Goal: Information Seeking & Learning: Learn about a topic

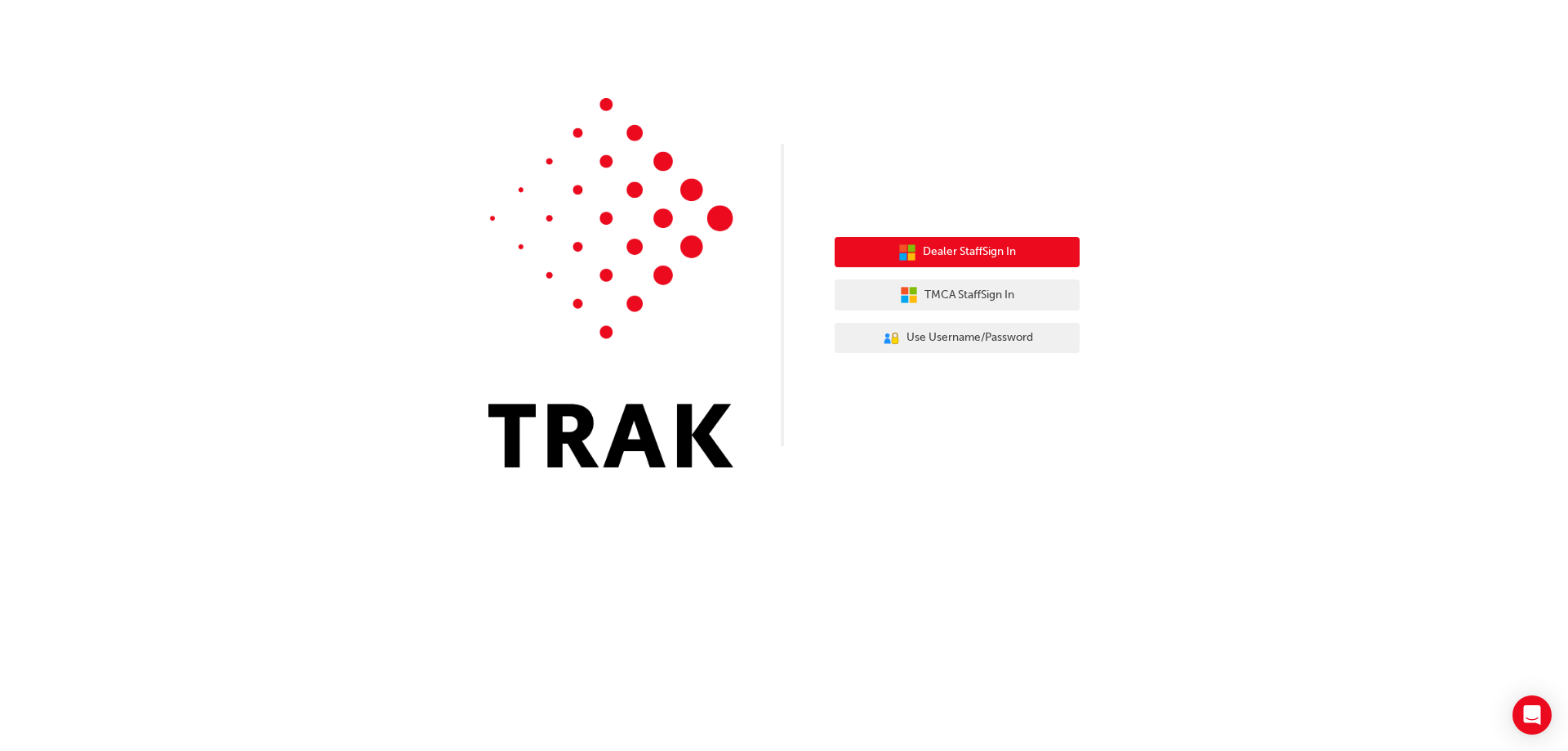
click at [983, 250] on span "Dealer Staff Sign In" at bounding box center [969, 252] width 93 height 19
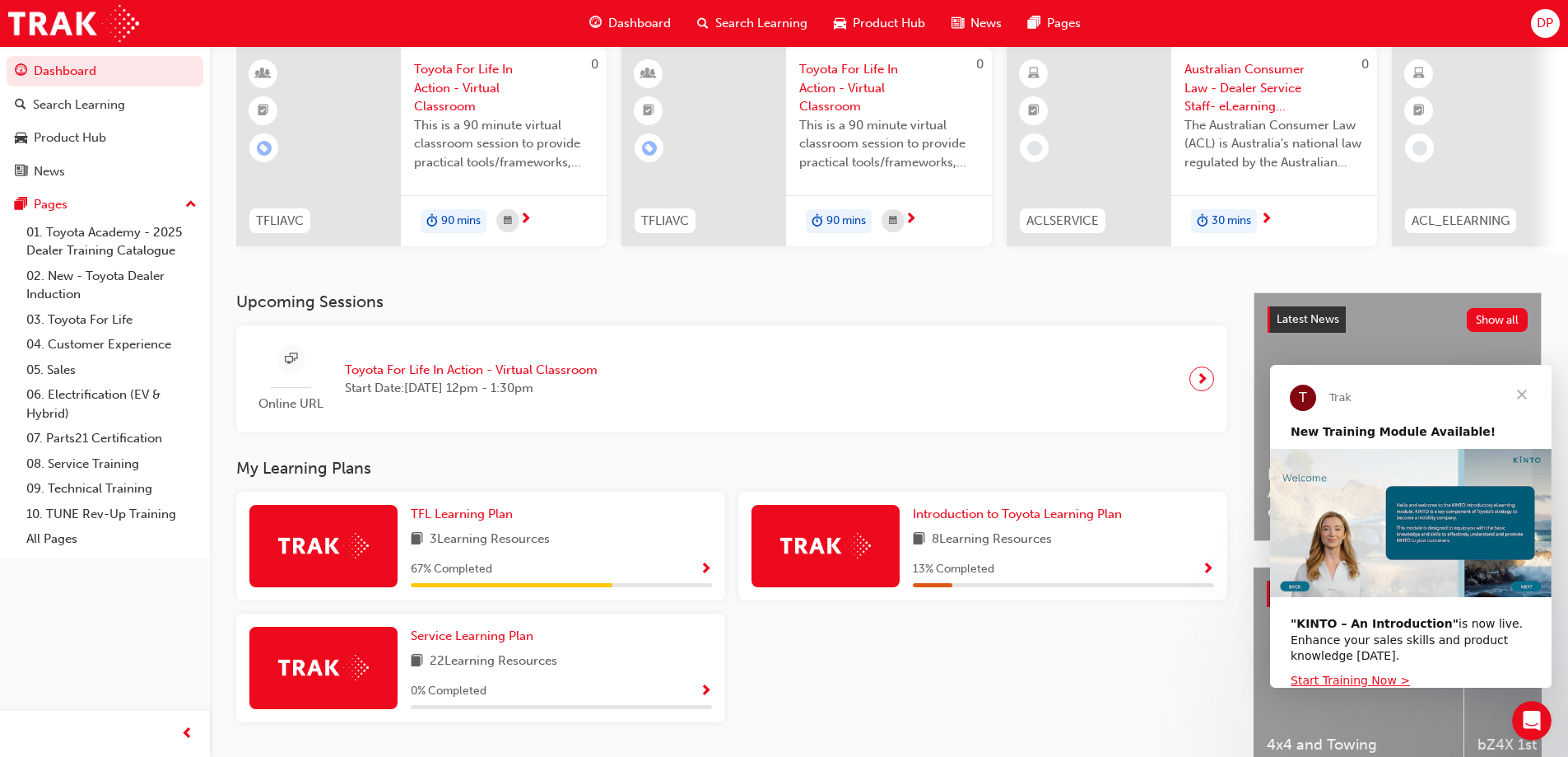
scroll to position [165, 0]
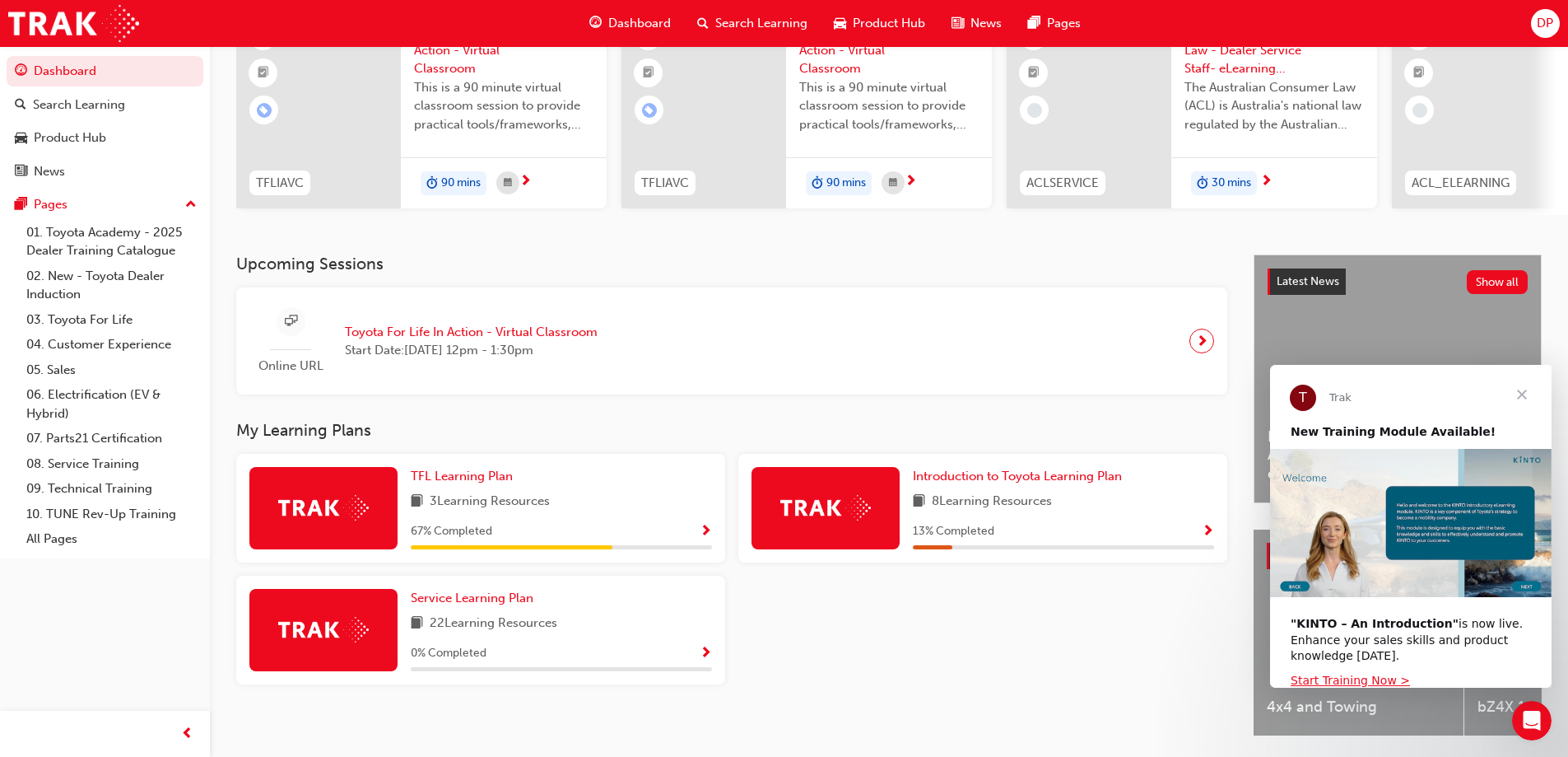
click at [707, 533] on span "Show Progress" at bounding box center [706, 531] width 13 height 14
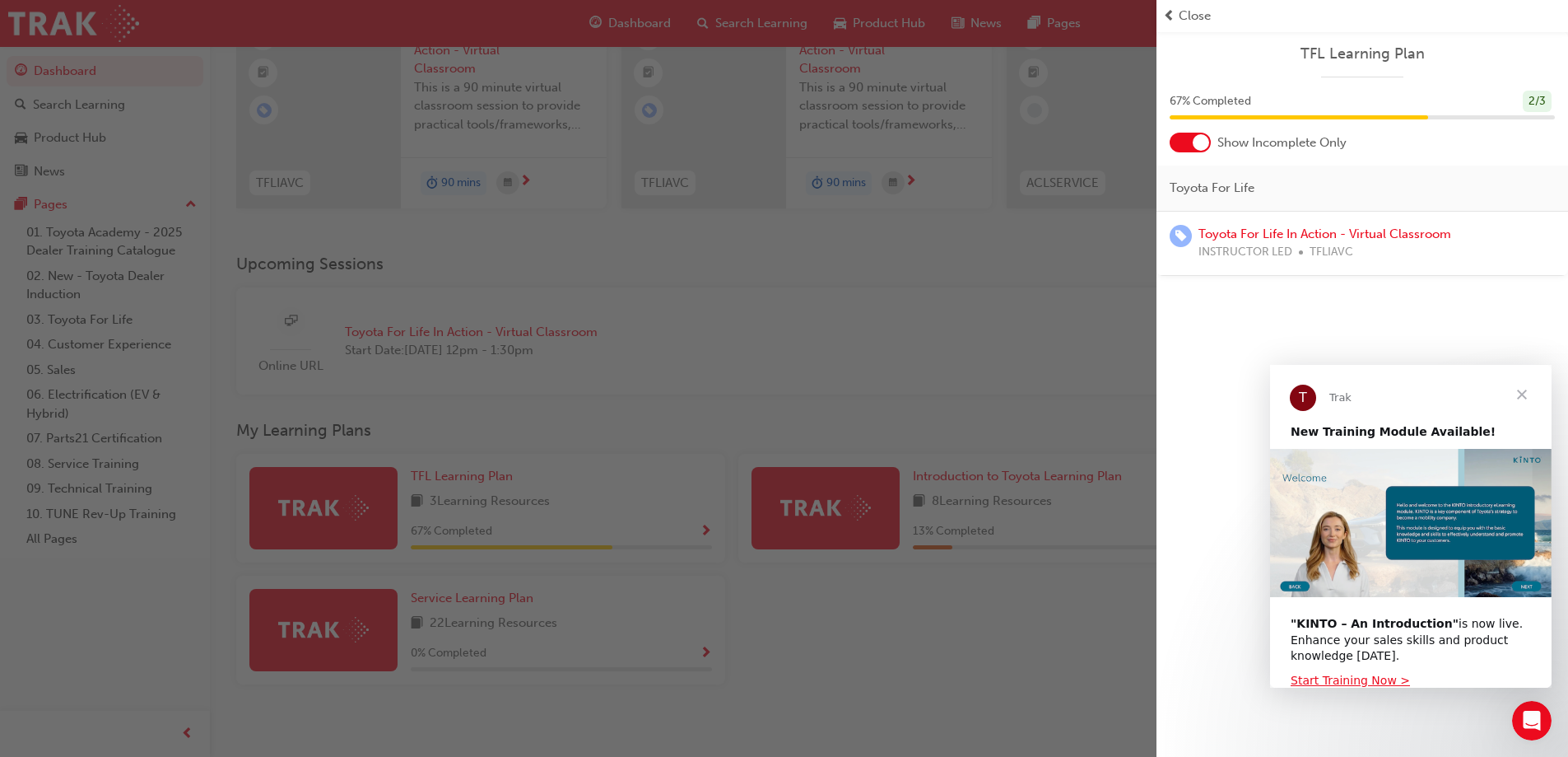
click at [1169, 10] on span "prev-icon" at bounding box center [1169, 16] width 13 height 19
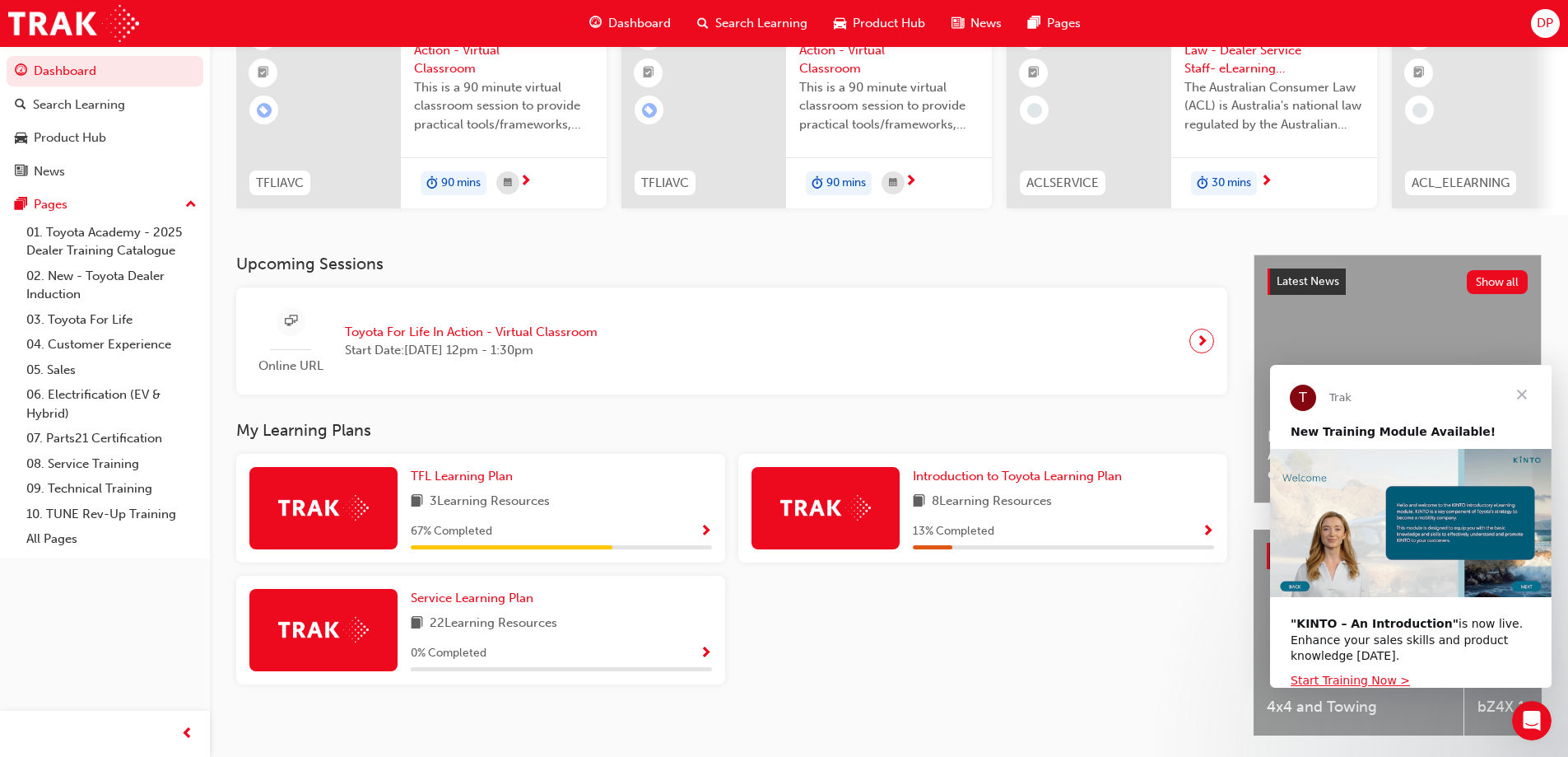
click at [1523, 394] on span "Close" at bounding box center [1522, 394] width 59 height 59
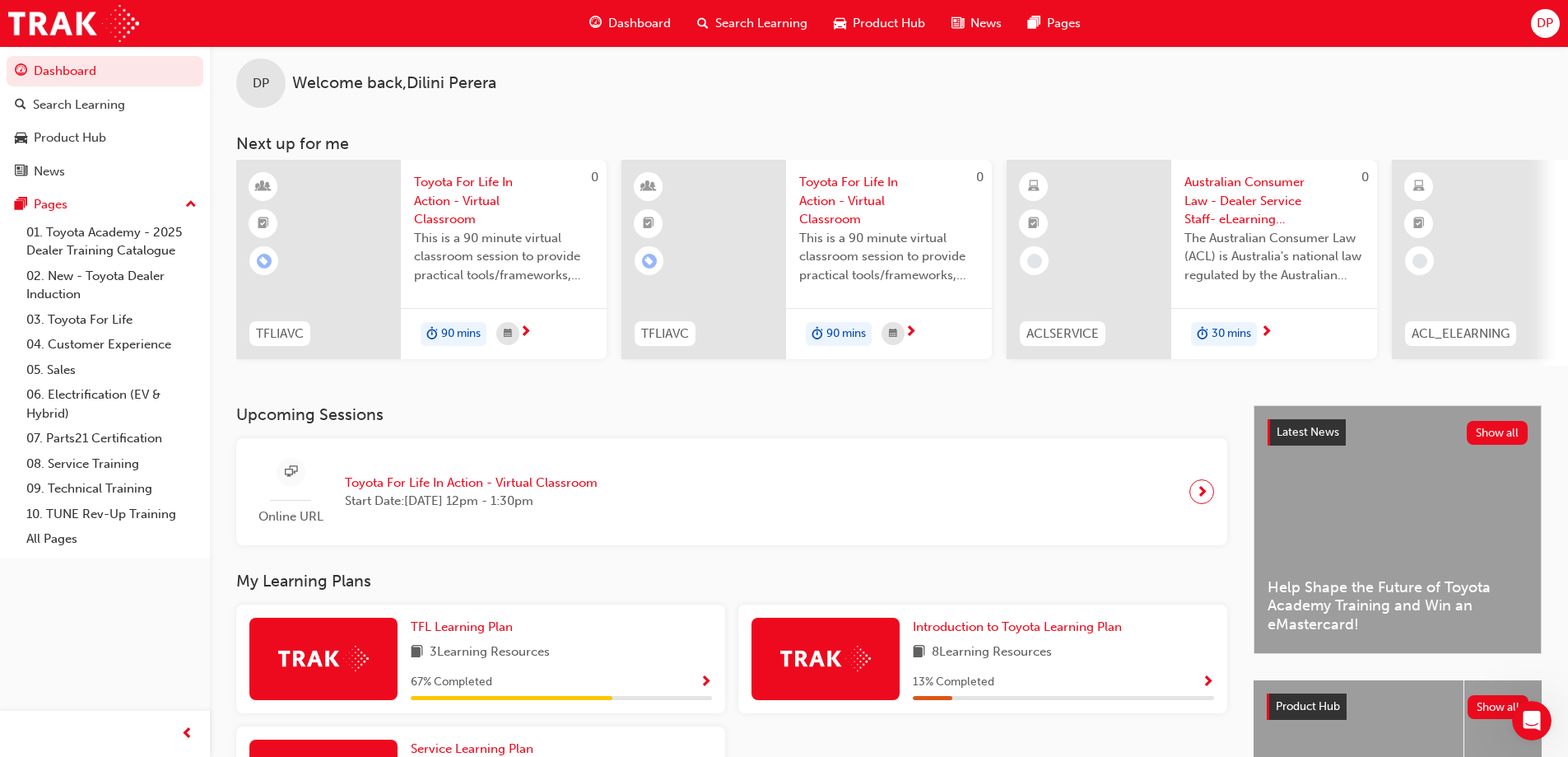
scroll to position [0, 0]
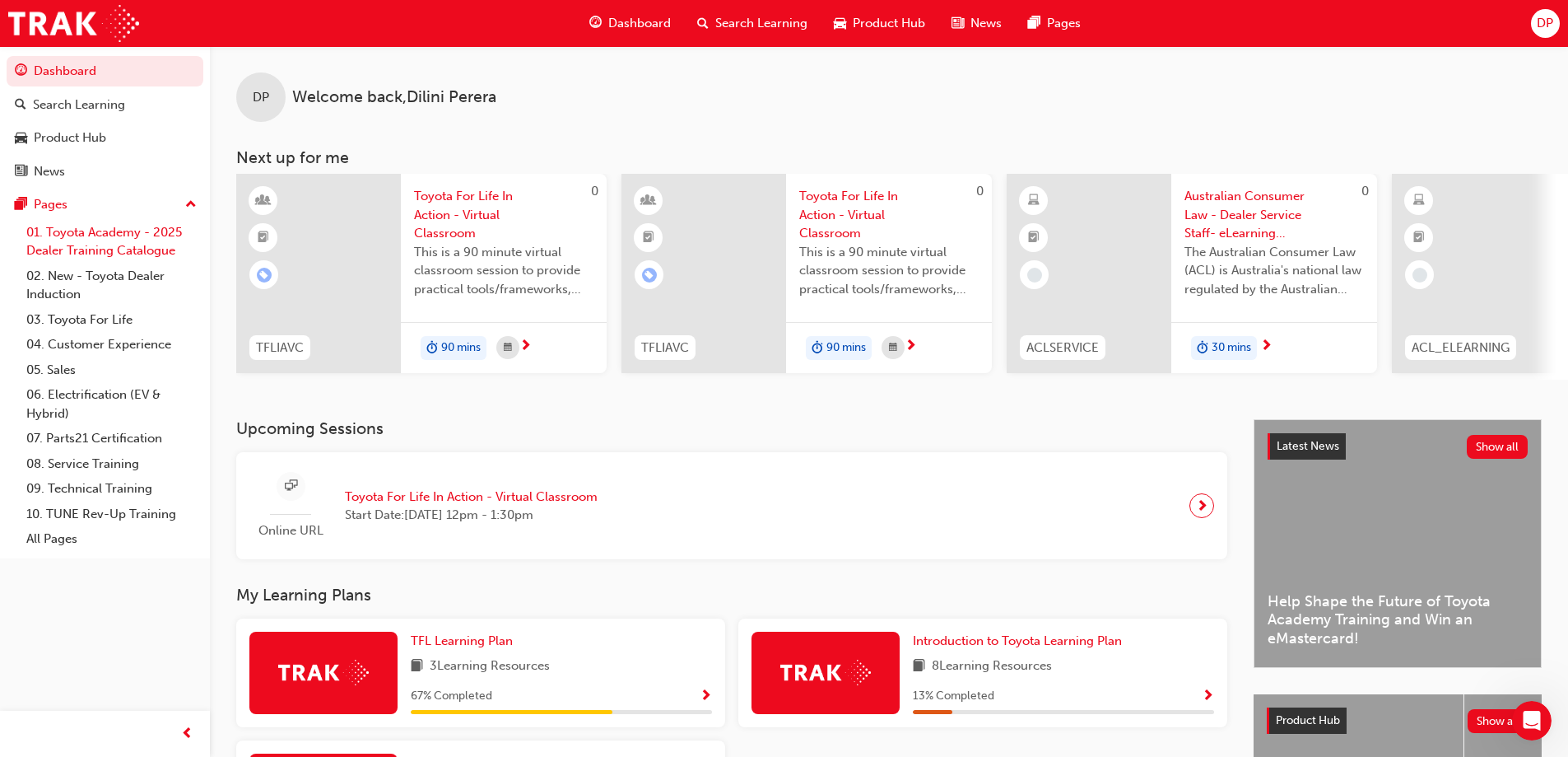
click at [120, 237] on link "01. Toyota Academy - 2025 Dealer Training Catalogue" at bounding box center [111, 241] width 183 height 43
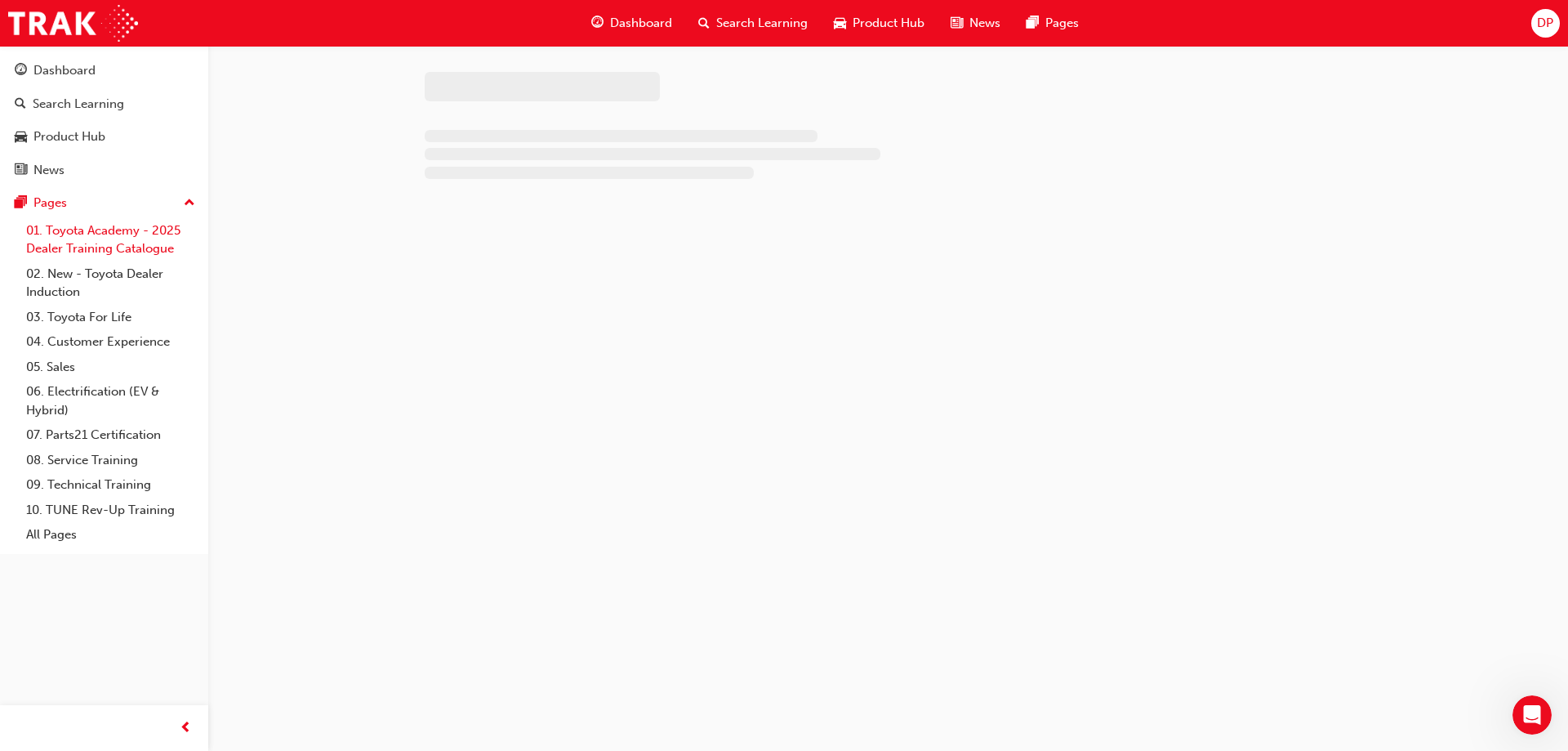
drag, startPoint x: 119, startPoint y: 235, endPoint x: 96, endPoint y: 233, distance: 23.1
click at [96, 233] on link "01. Toyota Academy - 2025 Dealer Training Catalogue" at bounding box center [110, 239] width 182 height 43
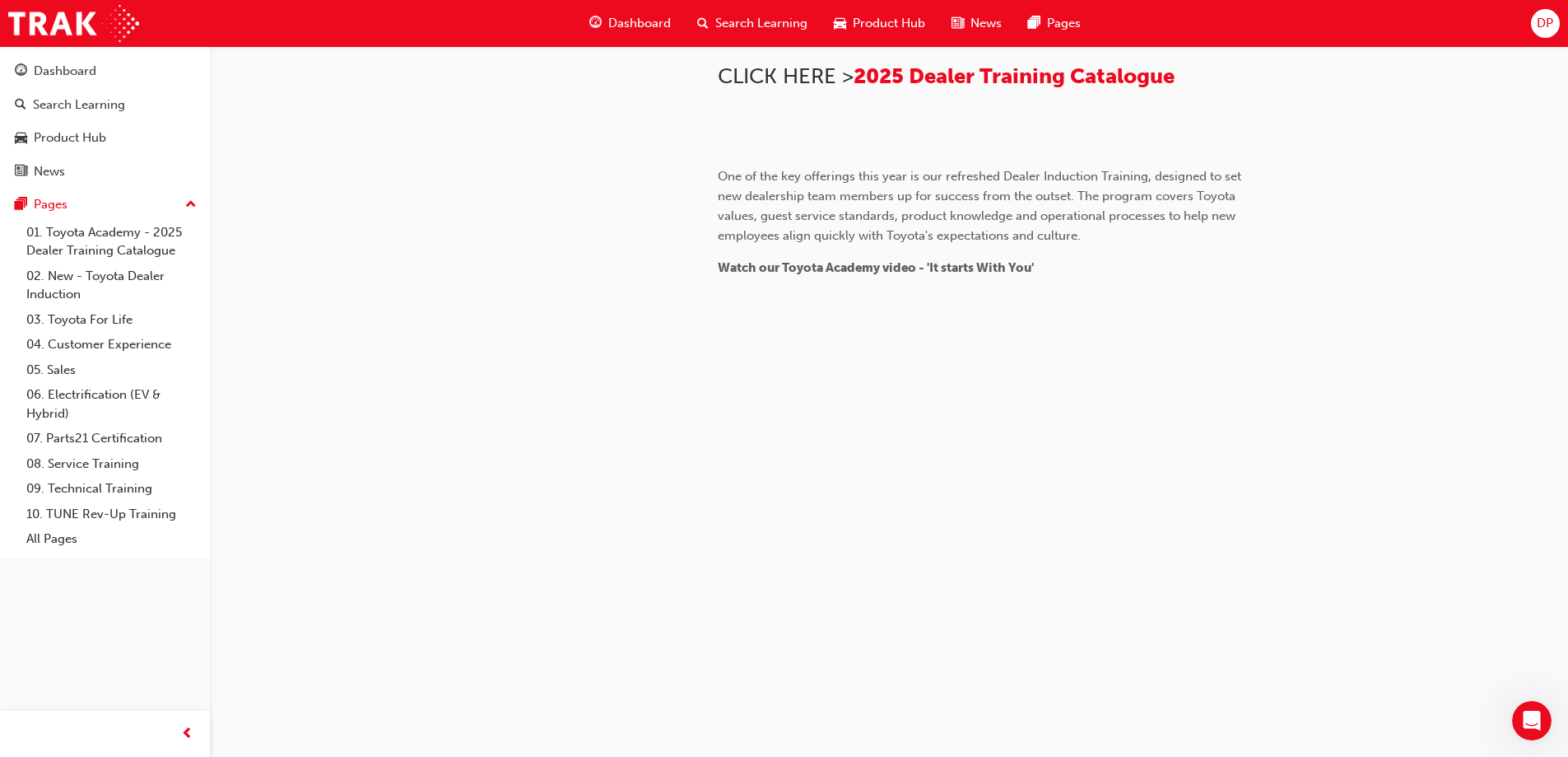
scroll to position [1150, 0]
click at [1030, 705] on div "01. Toyota Academy - 2025 Dealer Training Catalogue ﻿ At Toyota, we recognise a…" at bounding box center [888, 144] width 988 height 1144
click at [66, 73] on div "Dashboard" at bounding box center [65, 71] width 63 height 19
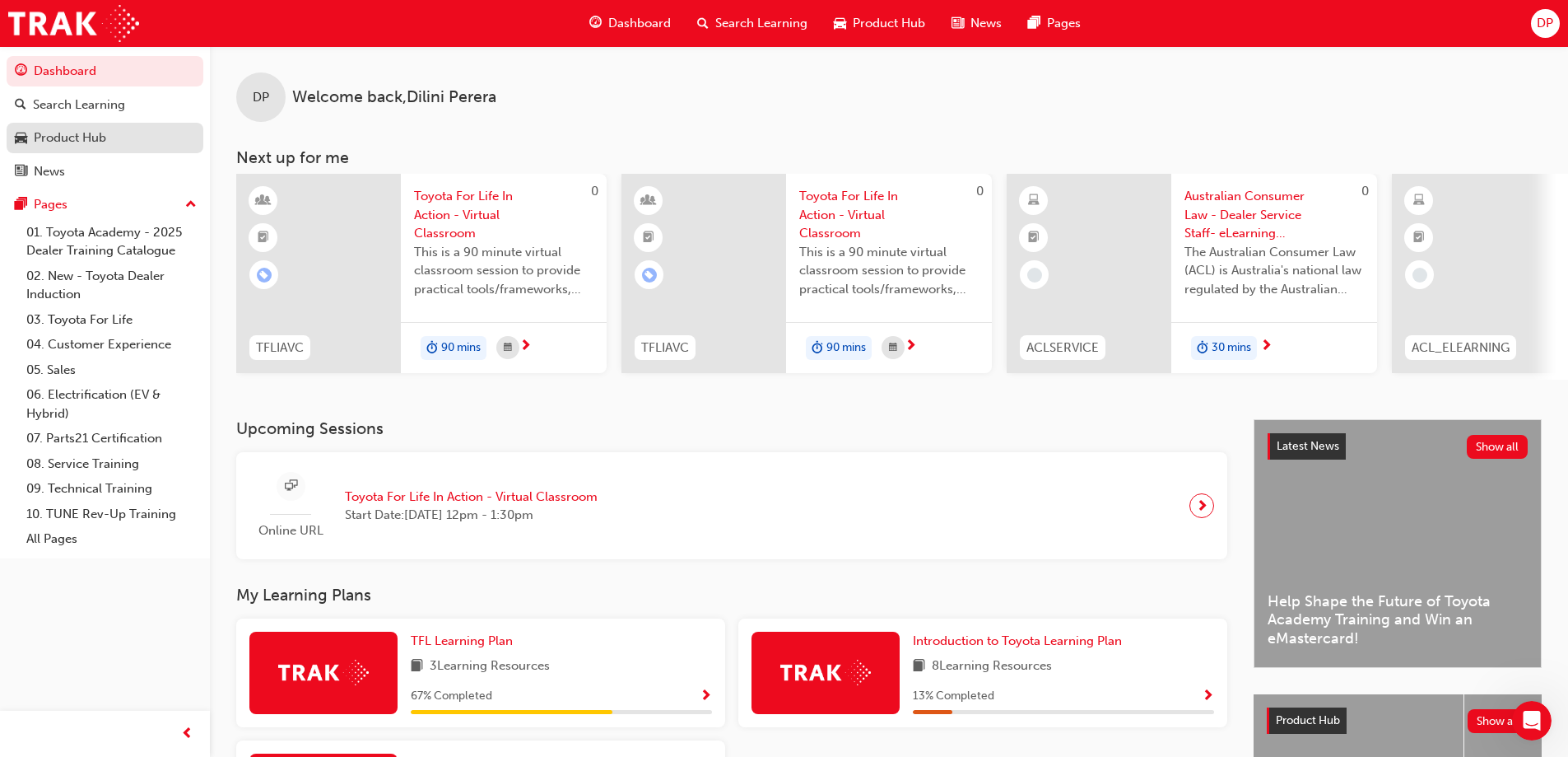
click at [98, 134] on div "Product Hub" at bounding box center [70, 138] width 72 height 19
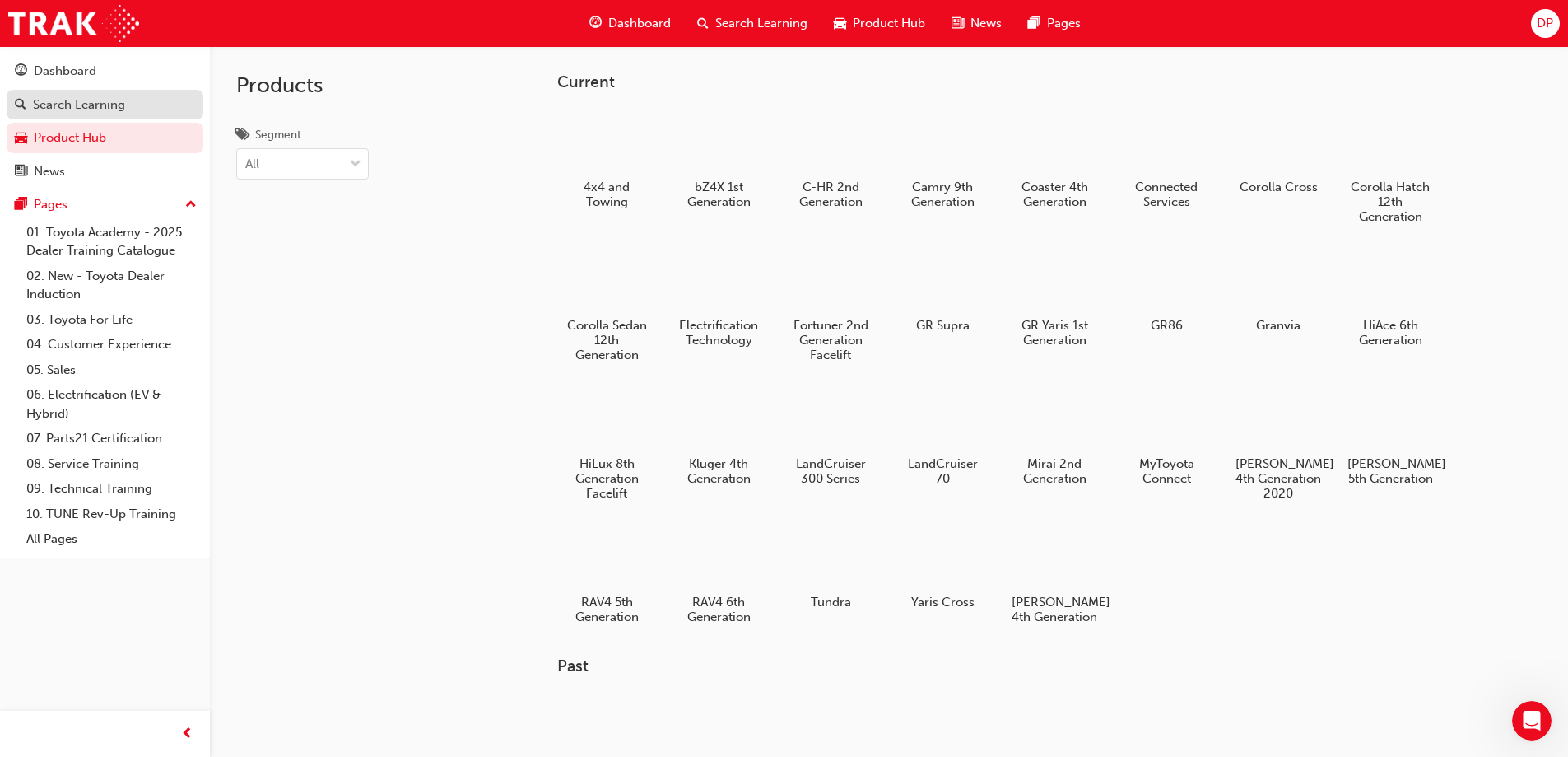
click at [94, 103] on div "Search Learning" at bounding box center [79, 105] width 93 height 19
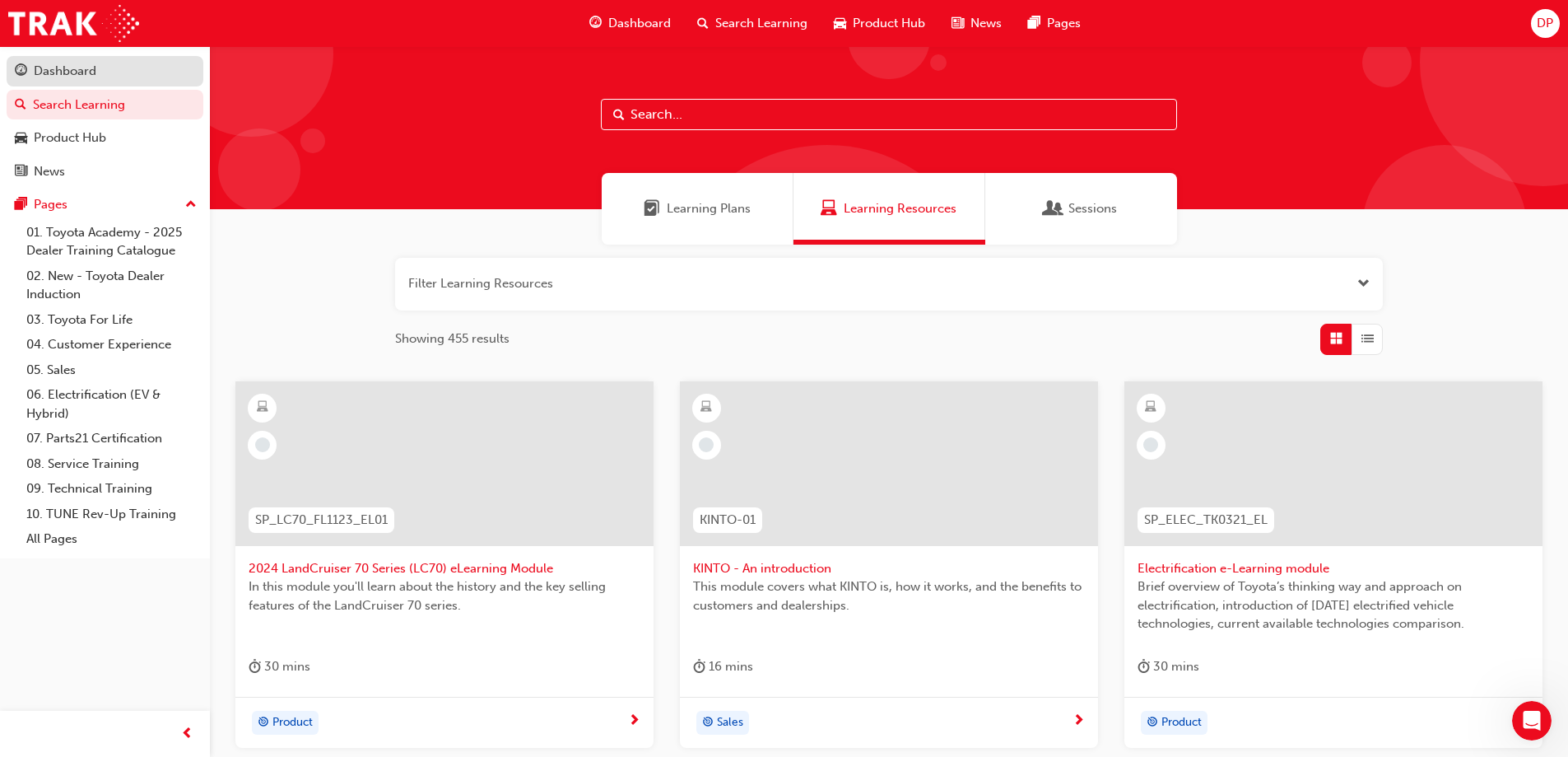
click at [84, 77] on div "Dashboard" at bounding box center [65, 71] width 63 height 19
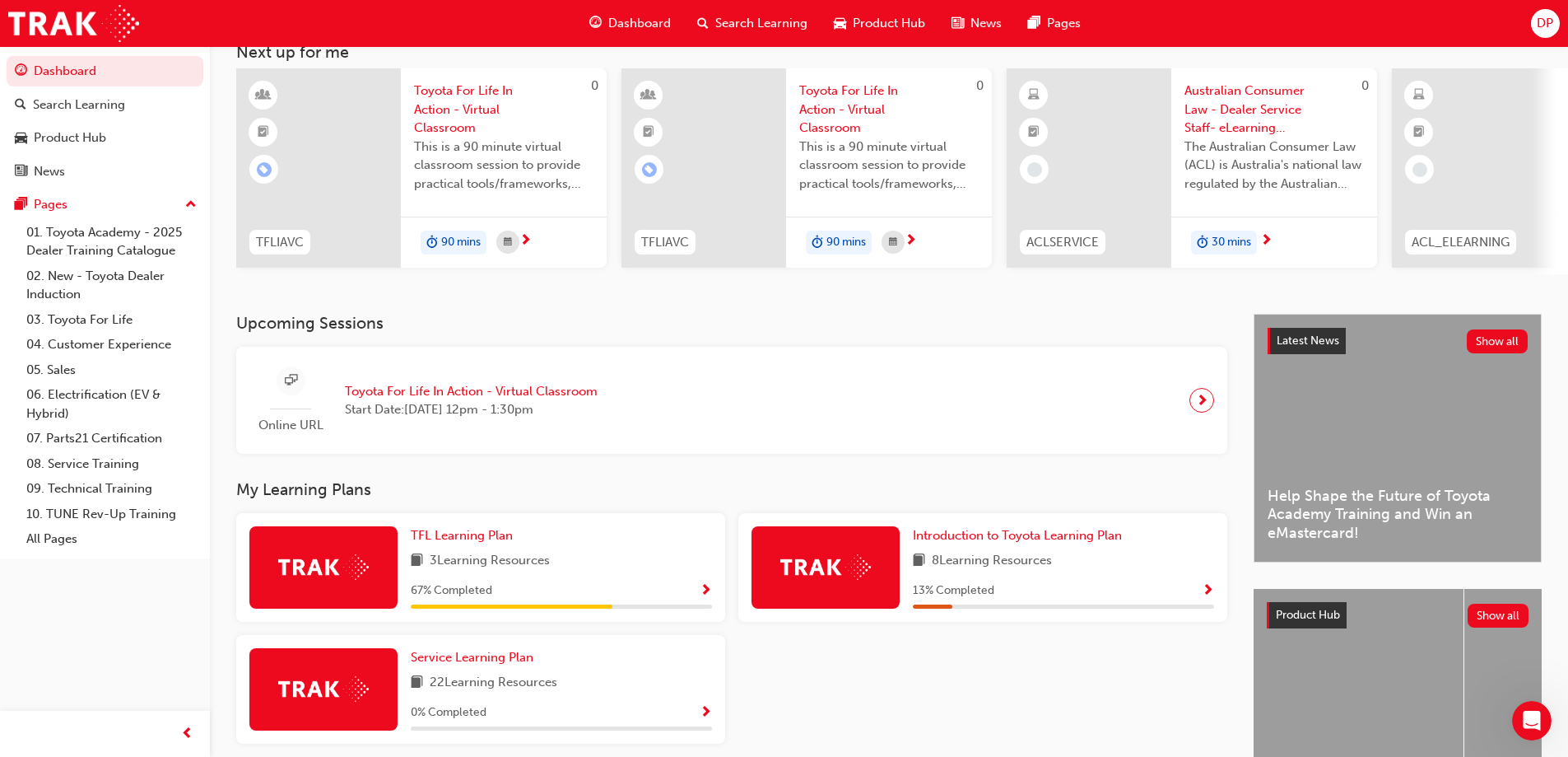
scroll to position [227, 0]
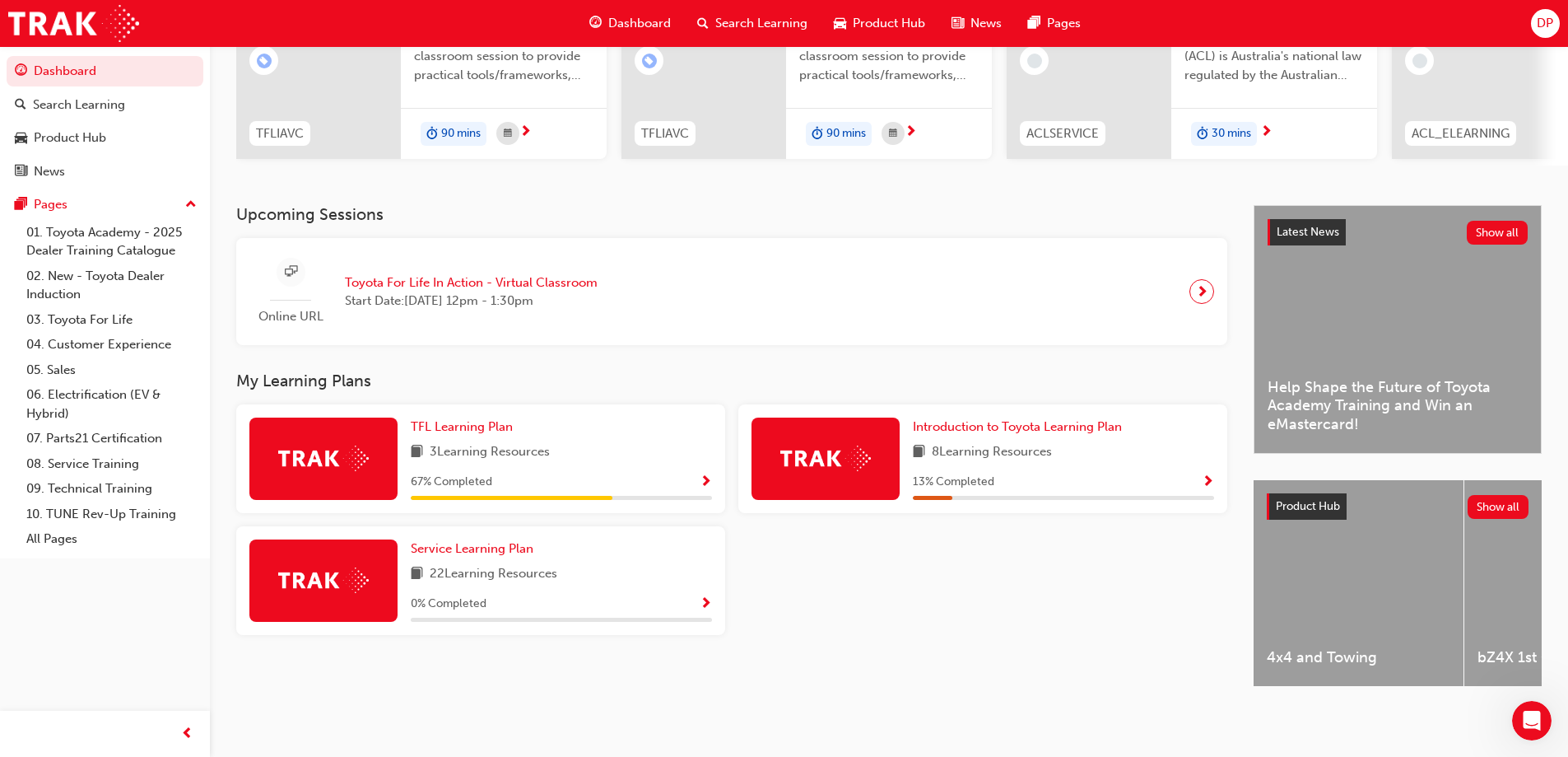
click at [1210, 475] on span "Show Progress" at bounding box center [1208, 482] width 13 height 14
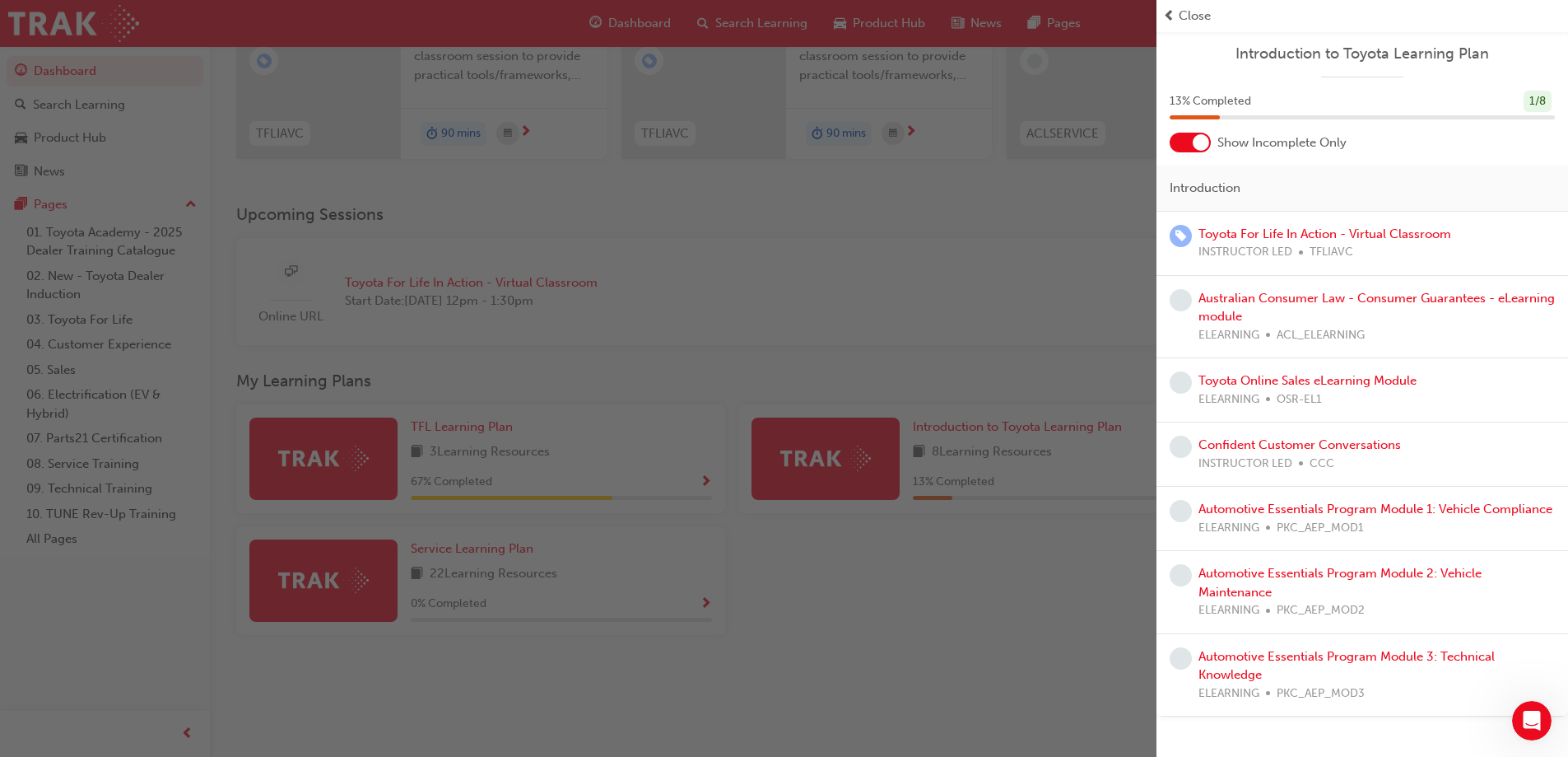
click at [1178, 14] on div "Close" at bounding box center [1362, 16] width 398 height 19
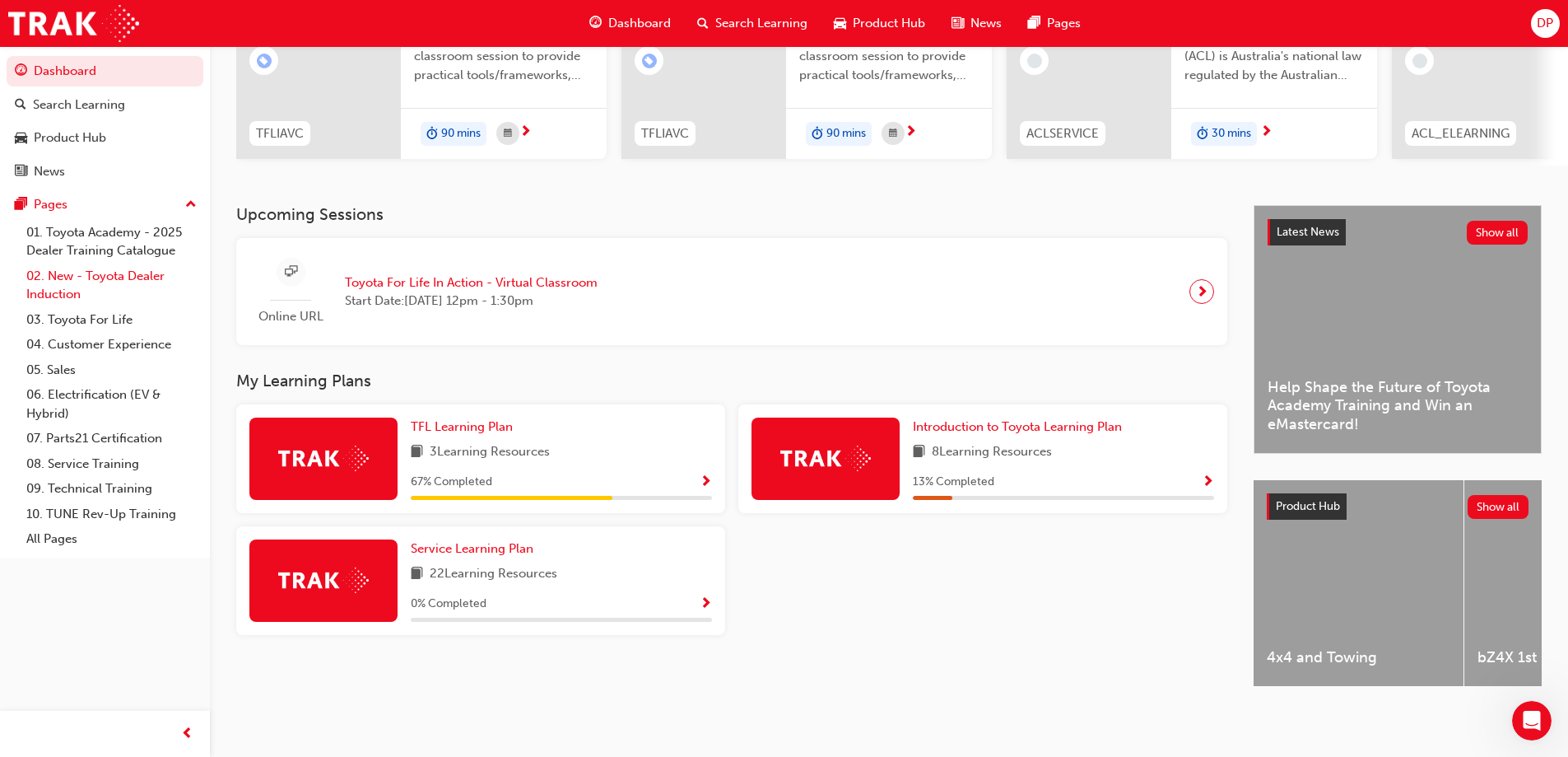
click at [93, 274] on link "02. New - Toyota Dealer Induction" at bounding box center [111, 285] width 183 height 43
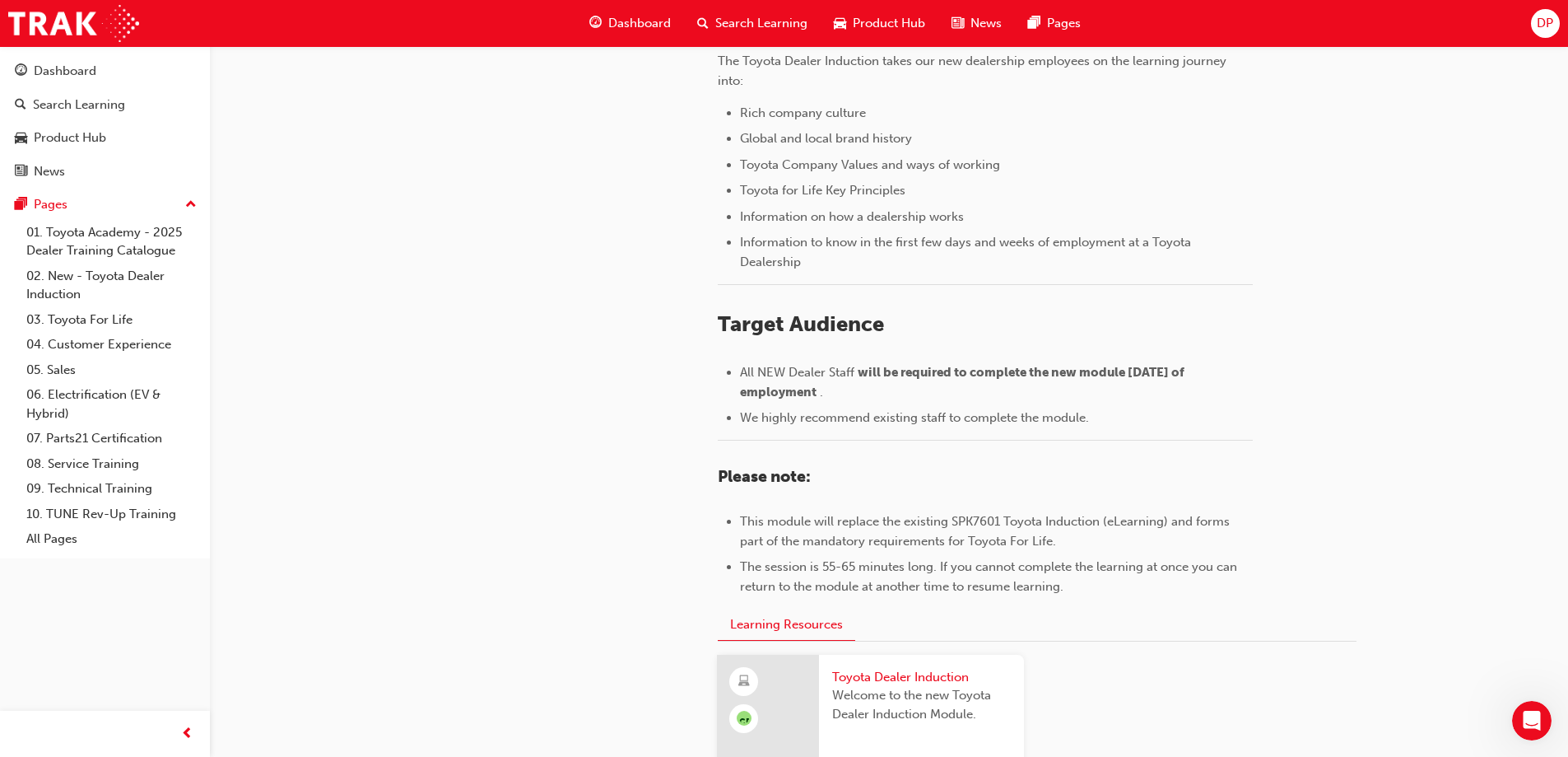
scroll to position [388, 0]
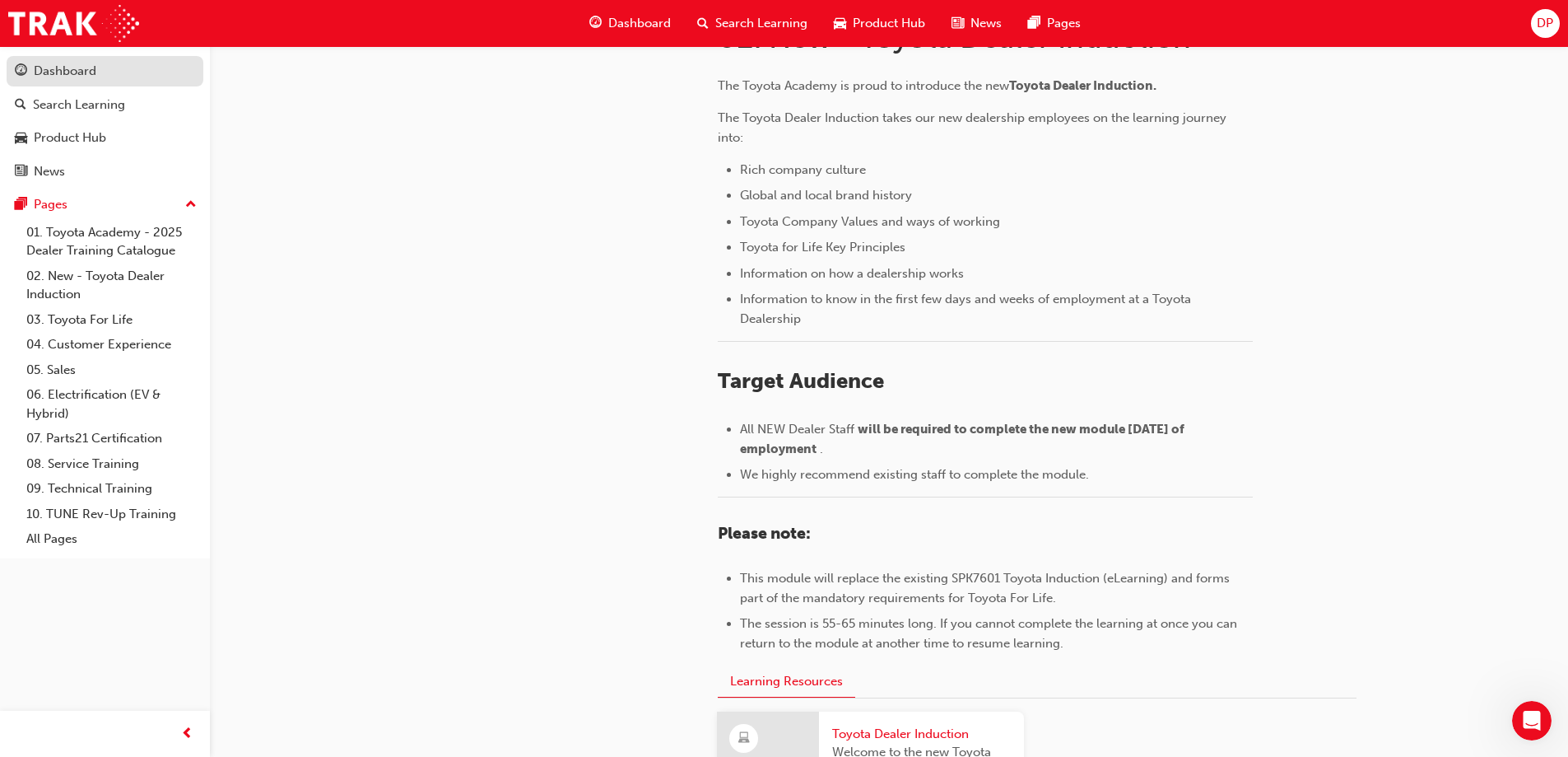
click at [72, 67] on div "Dashboard" at bounding box center [65, 71] width 63 height 19
